Goal: Information Seeking & Learning: Find specific page/section

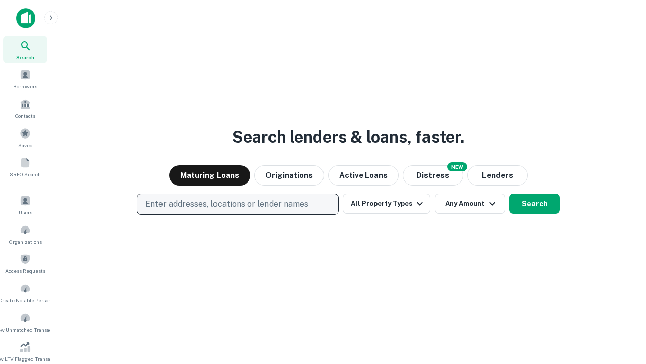
click at [237, 204] on p "Enter addresses, locations or lender names" at bounding box center [226, 204] width 163 height 12
type input "**********"
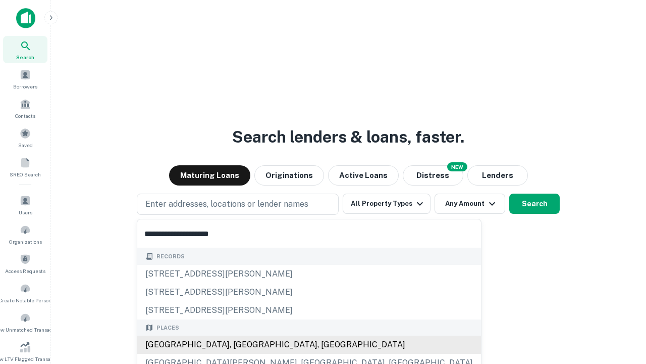
click at [241, 344] on div "[GEOGRAPHIC_DATA], [GEOGRAPHIC_DATA], [GEOGRAPHIC_DATA]" at bounding box center [309, 344] width 344 height 18
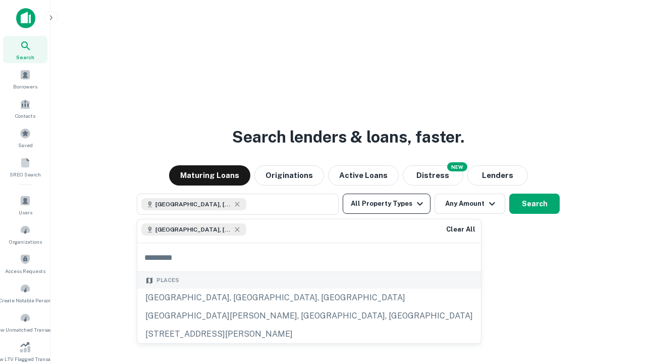
click at [387, 203] on button "All Property Types" at bounding box center [387, 203] width 88 height 20
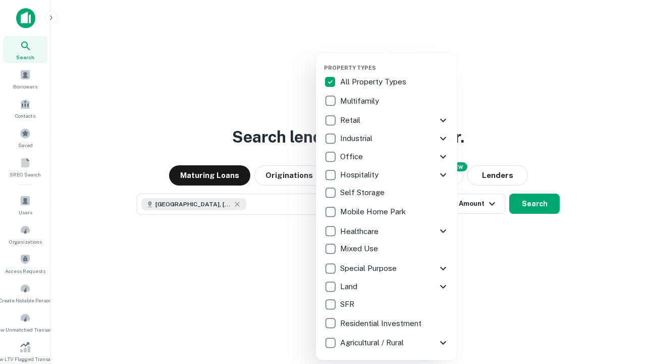
click at [395, 61] on button "button" at bounding box center [394, 61] width 141 height 1
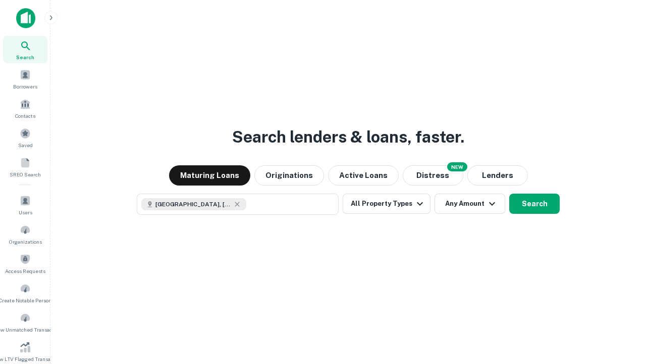
scroll to position [16, 0]
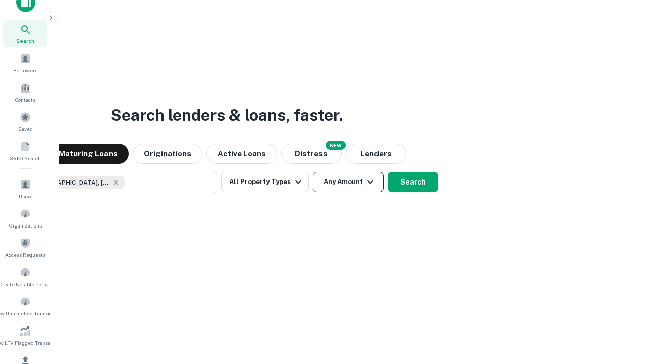
click at [313, 172] on button "Any Amount" at bounding box center [348, 182] width 71 height 20
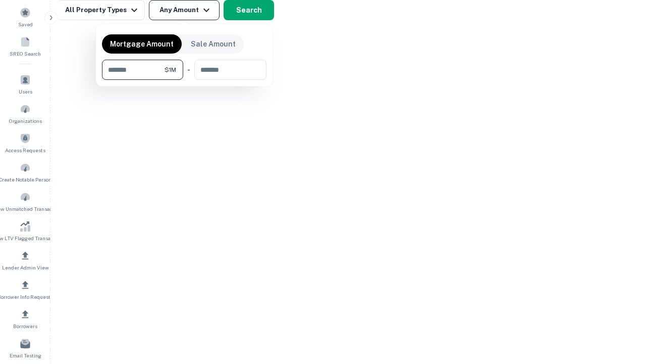
type input "*******"
click at [184, 80] on button "button" at bounding box center [184, 80] width 165 height 1
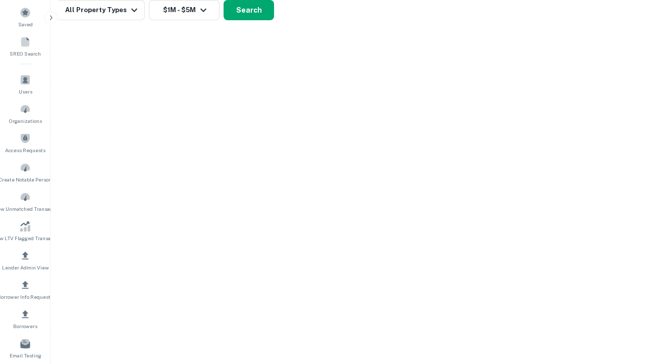
scroll to position [6, 186]
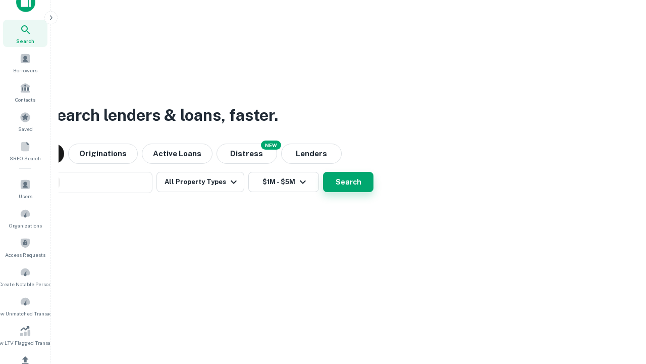
click at [323, 172] on button "Search" at bounding box center [348, 182] width 50 height 20
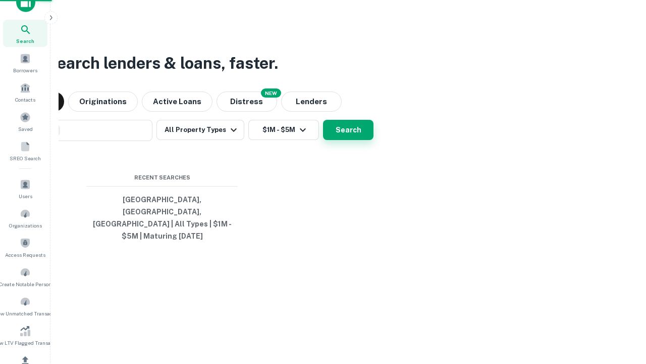
scroll to position [33, 286]
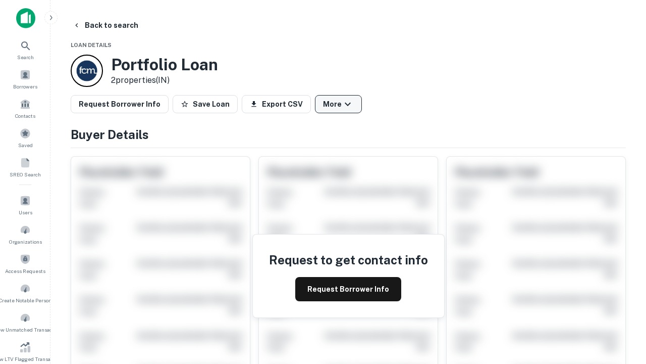
click at [338, 104] on button "More" at bounding box center [338, 104] width 47 height 18
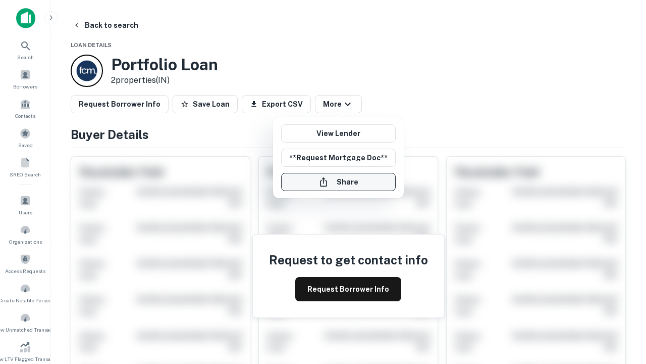
click at [338, 182] on button "Share" at bounding box center [338, 182] width 115 height 18
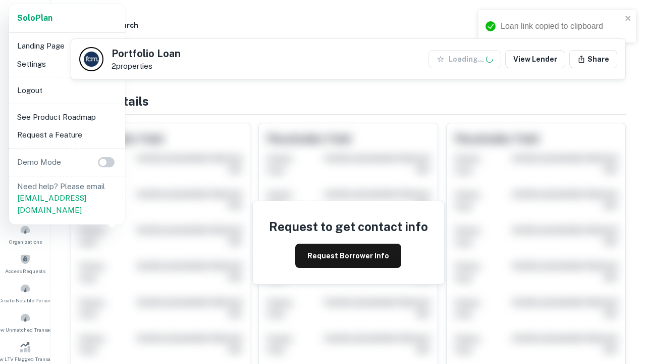
scroll to position [352, 0]
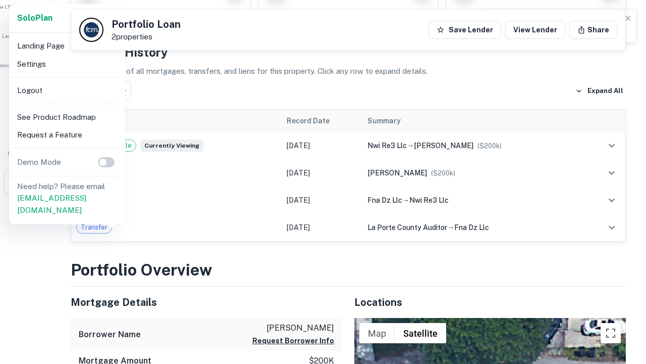
click at [67, 90] on li "Logout" at bounding box center [67, 90] width 108 height 18
